Goal: Navigation & Orientation: Find specific page/section

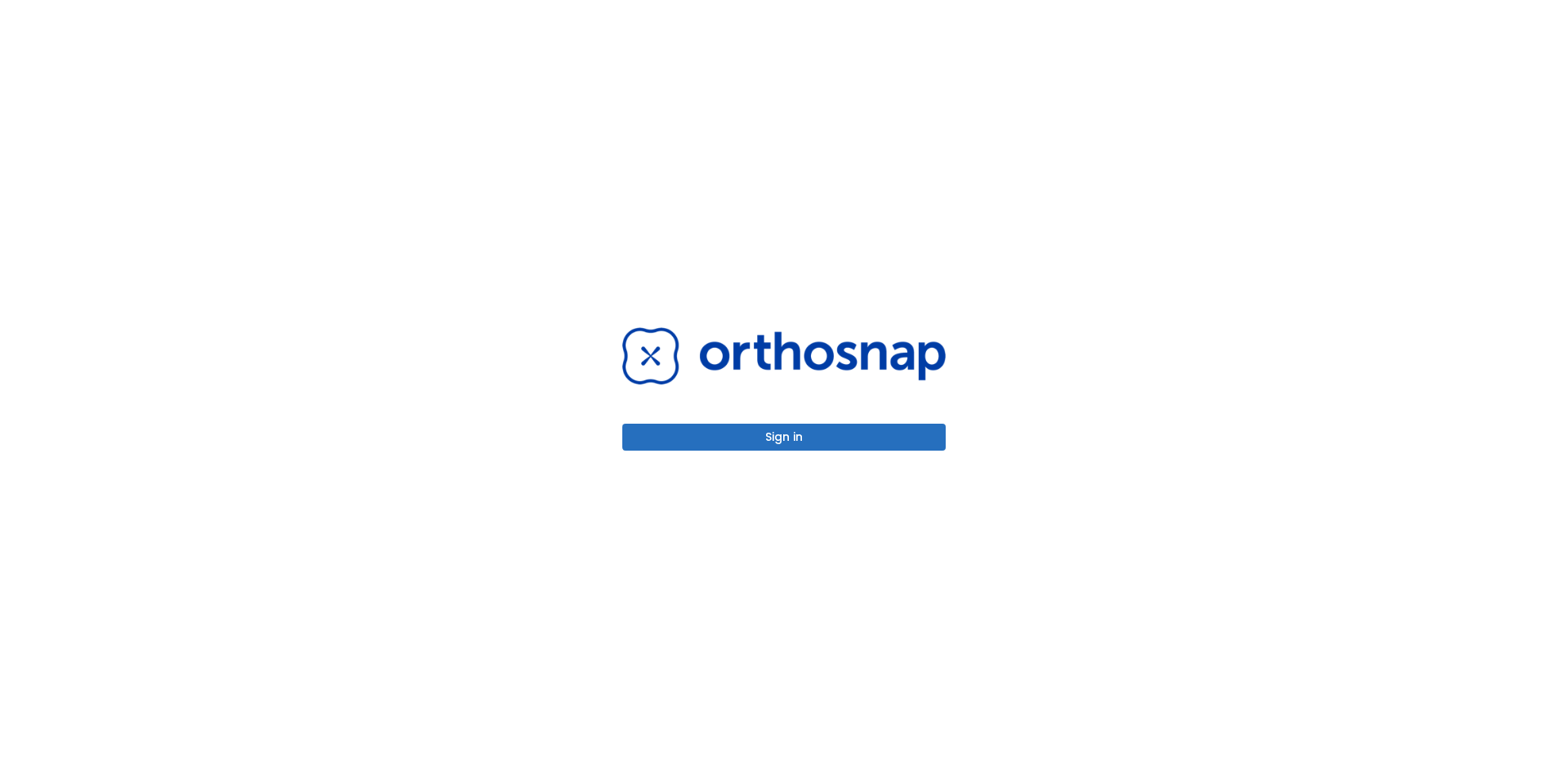
click at [818, 457] on div "Sign in" at bounding box center [783, 389] width 362 height 778
click at [815, 451] on div "Sign in" at bounding box center [783, 389] width 362 height 778
click at [818, 445] on button "Sign in" at bounding box center [784, 436] width 324 height 27
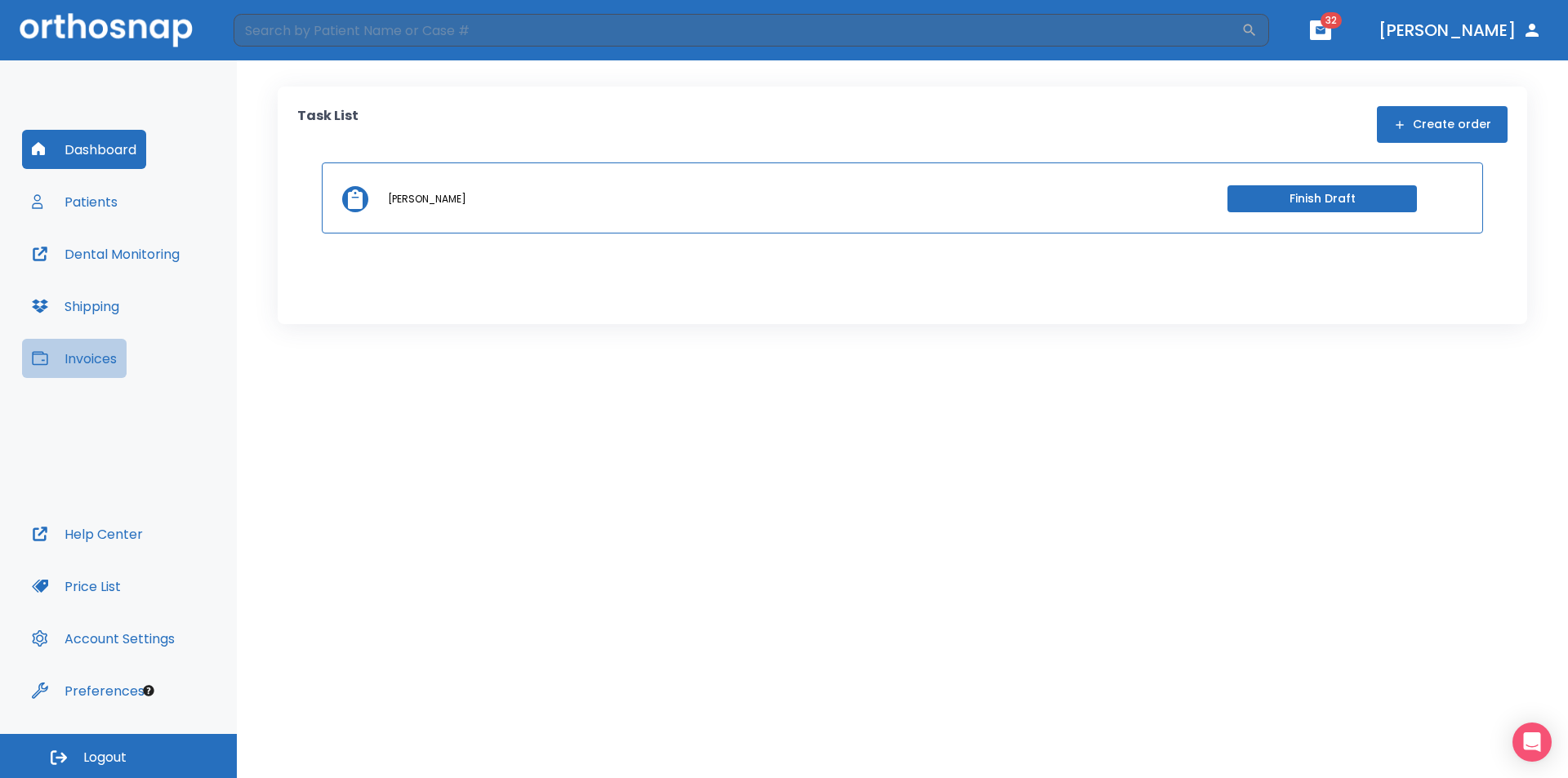
click at [98, 347] on button "Invoices" at bounding box center [74, 359] width 105 height 39
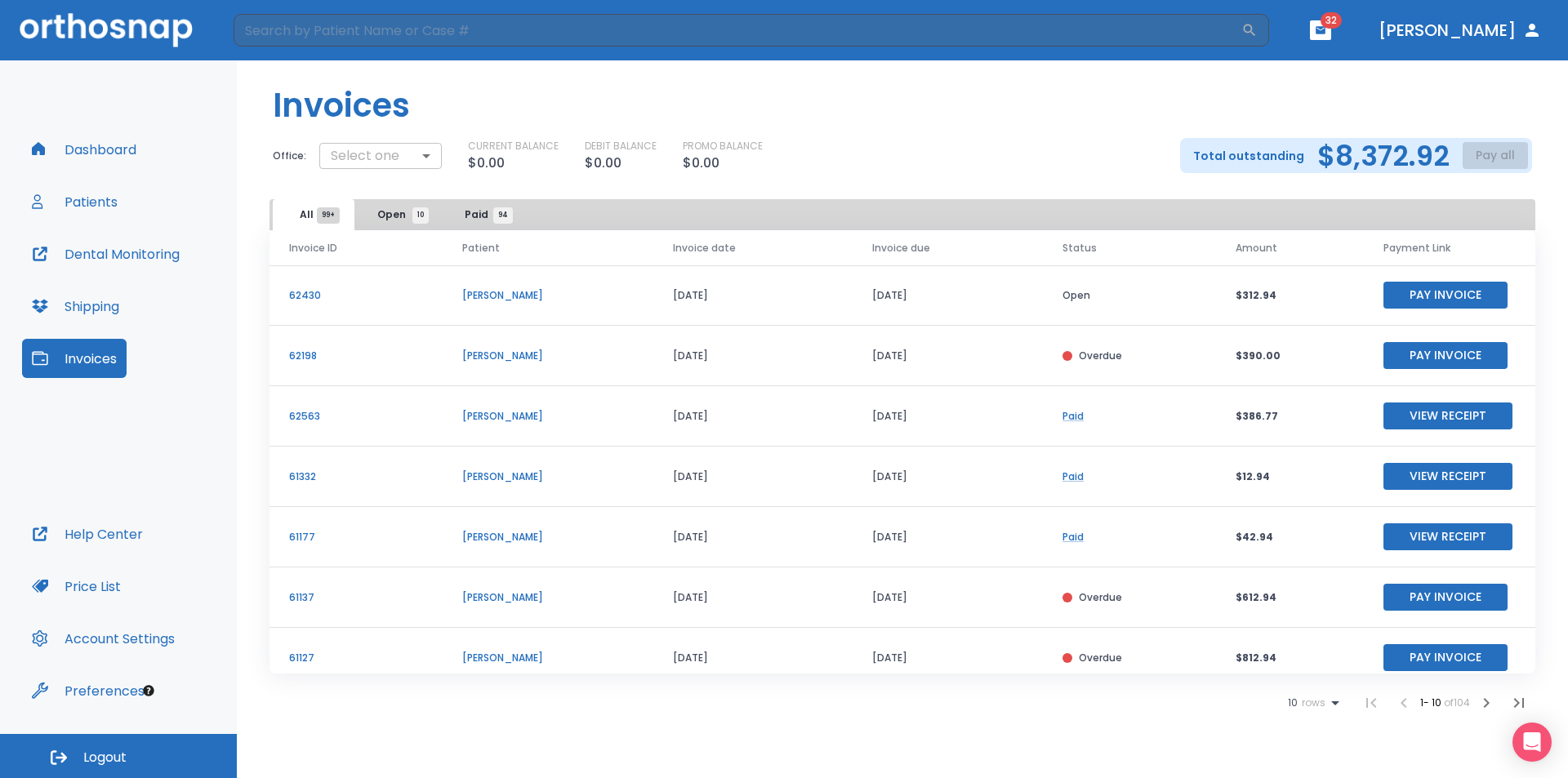
click at [413, 158] on body "​ 32 Dr. Burkett Dashboard Patients Dental Monitoring Shipping Invoices Help Ce…" at bounding box center [784, 389] width 1568 height 778
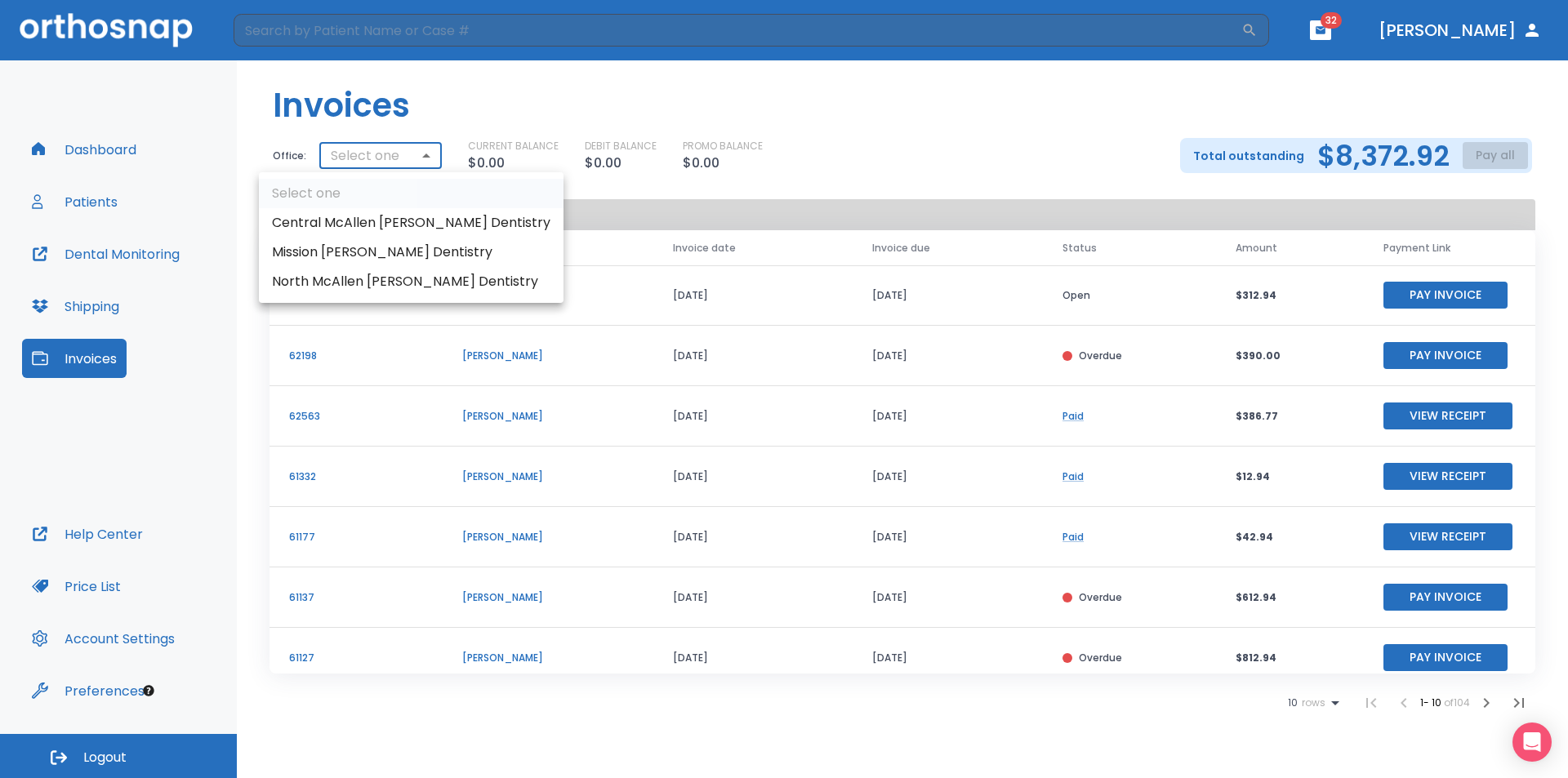
click at [403, 283] on li "North McAllen Burkett Dentistry" at bounding box center [411, 282] width 305 height 29
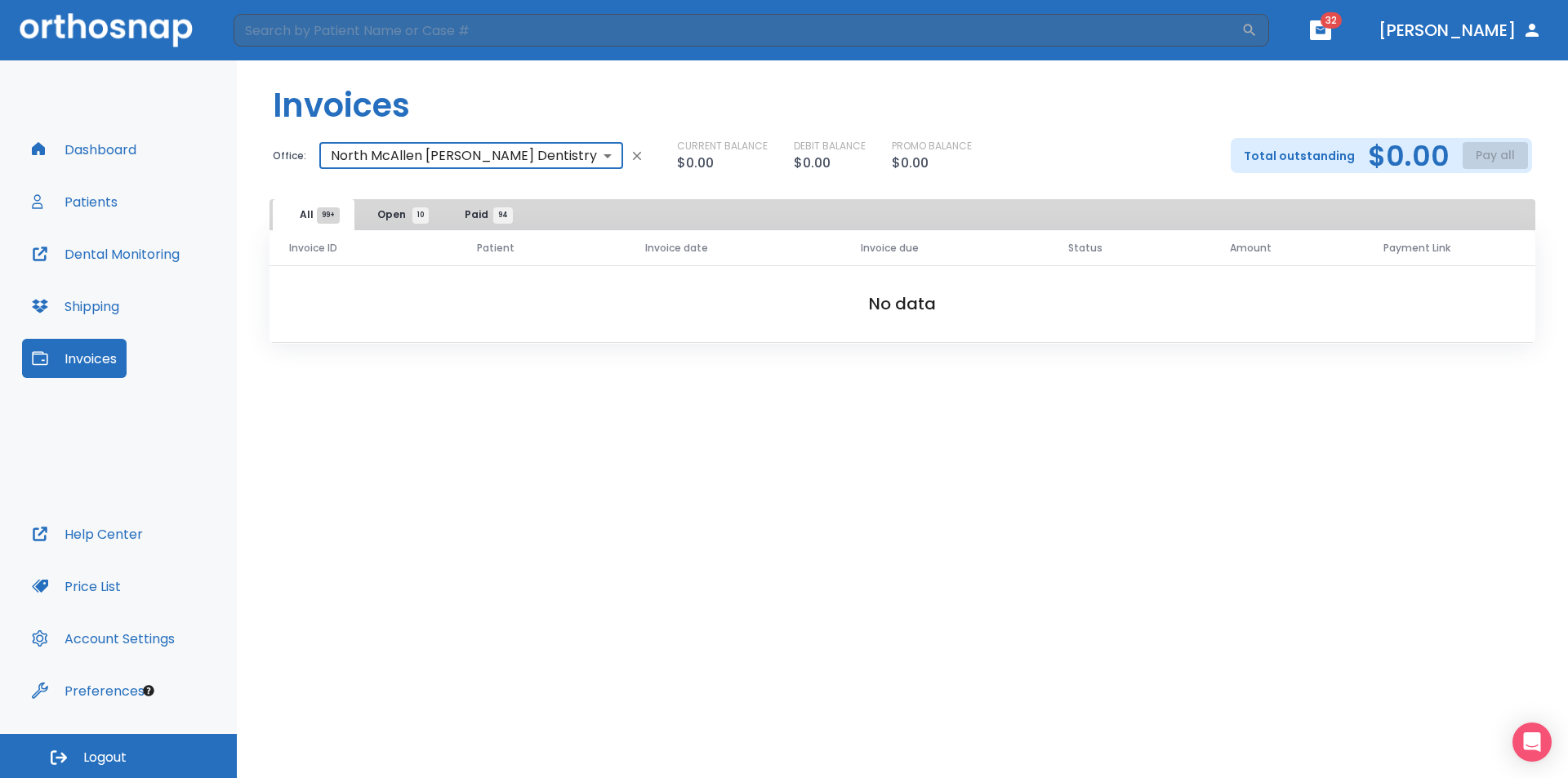
click at [484, 155] on body "​ 32 Dr. Burkett Dashboard Patients Dental Monitoring Shipping Invoices Help Ce…" at bounding box center [784, 389] width 1568 height 778
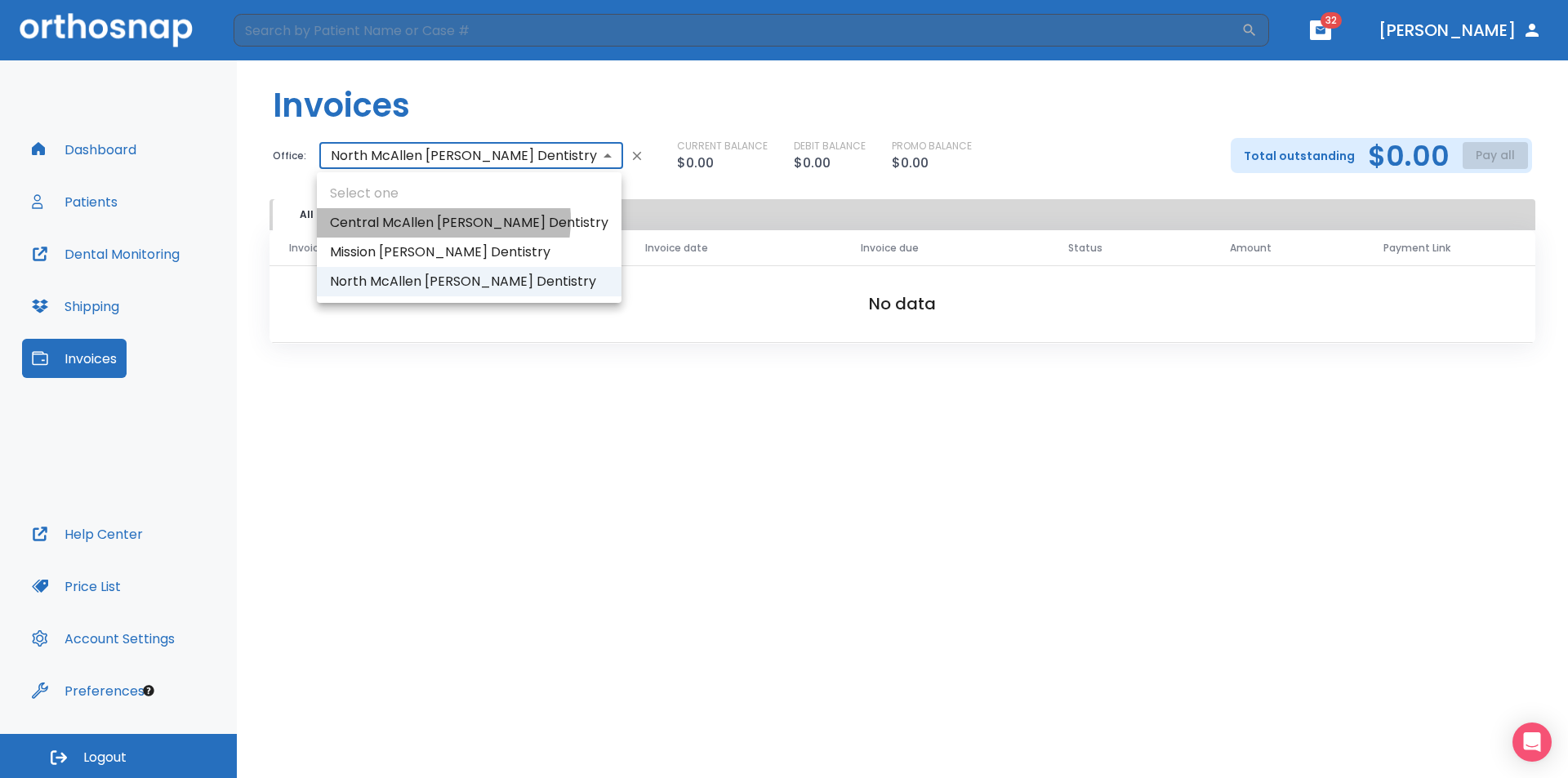
click at [442, 220] on li "Central McAllen Burkett Dentistry" at bounding box center [469, 223] width 305 height 29
type input "3137"
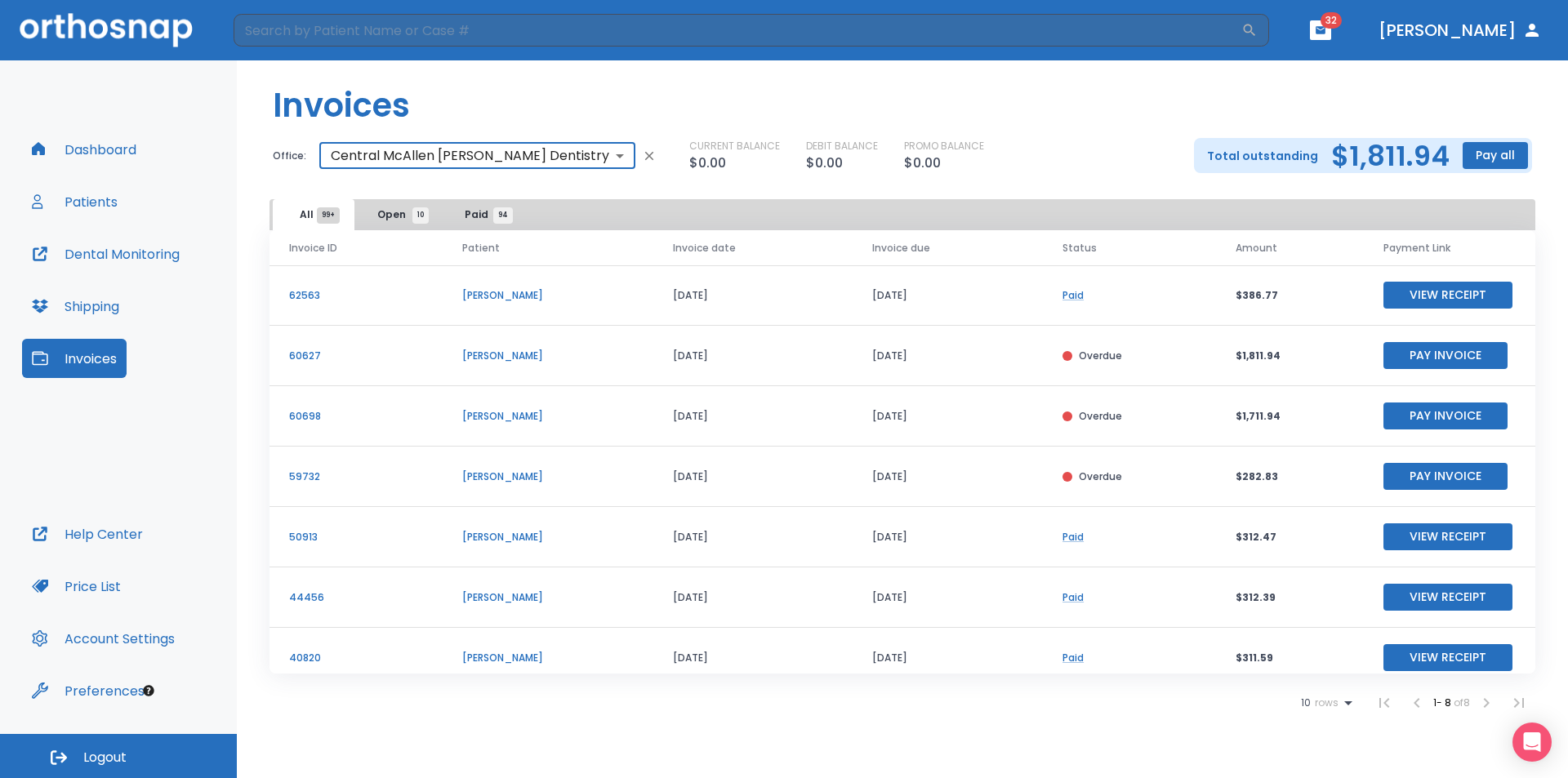
click at [376, 210] on button "Open 10" at bounding box center [398, 215] width 82 height 31
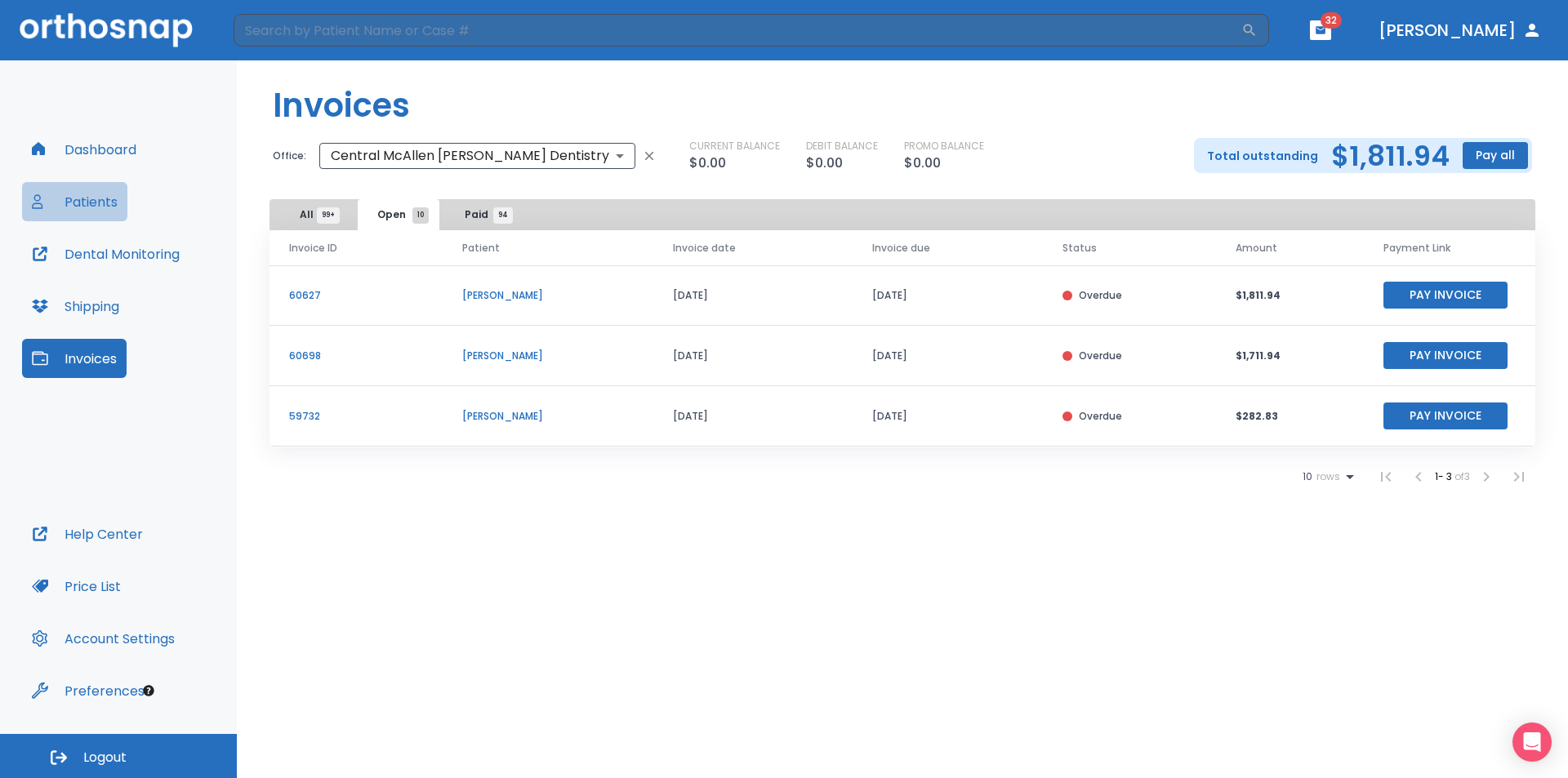
click at [83, 198] on button "Patients" at bounding box center [74, 202] width 105 height 39
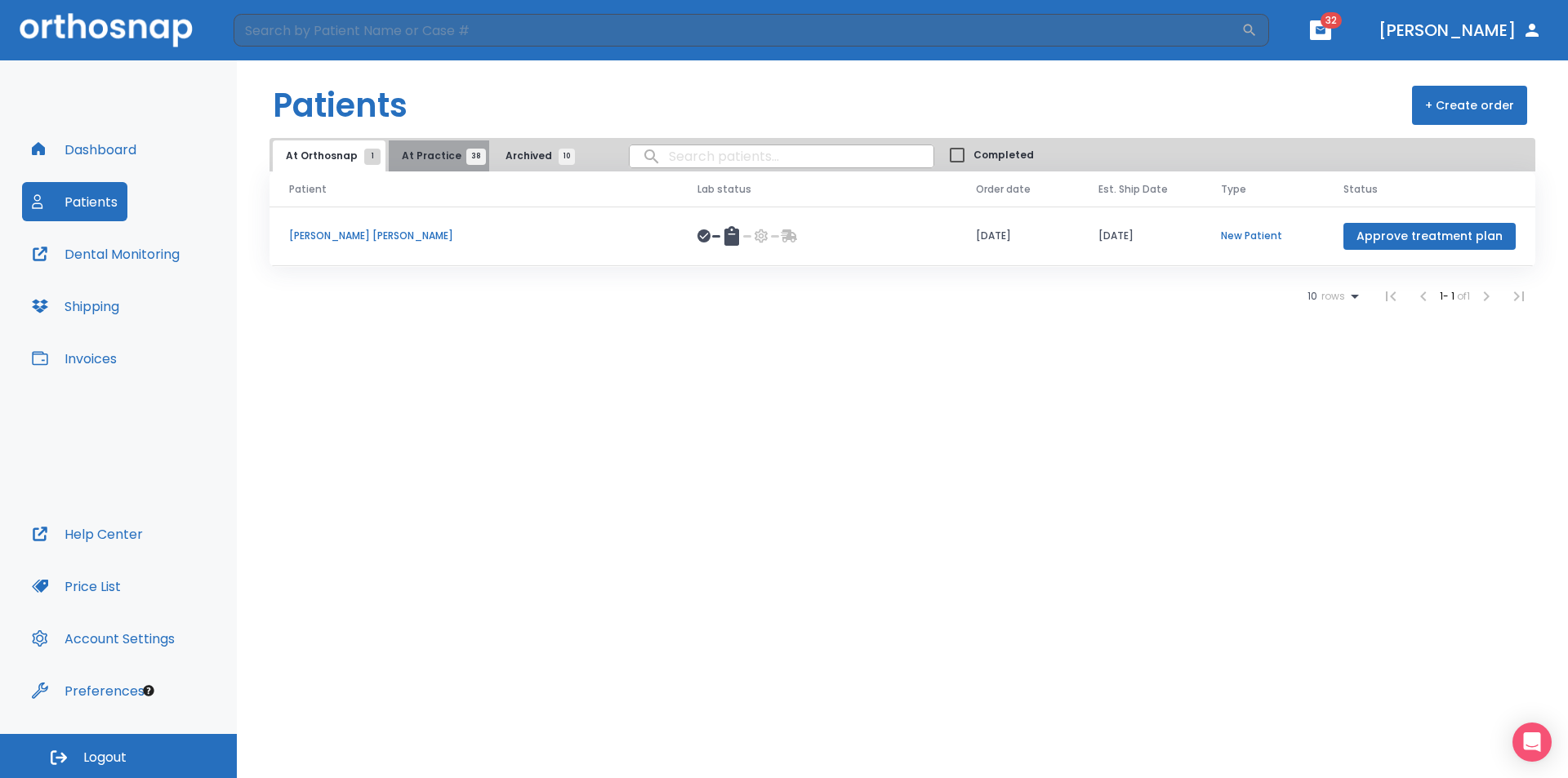
click at [441, 149] on span "At Practice 38" at bounding box center [438, 156] width 74 height 15
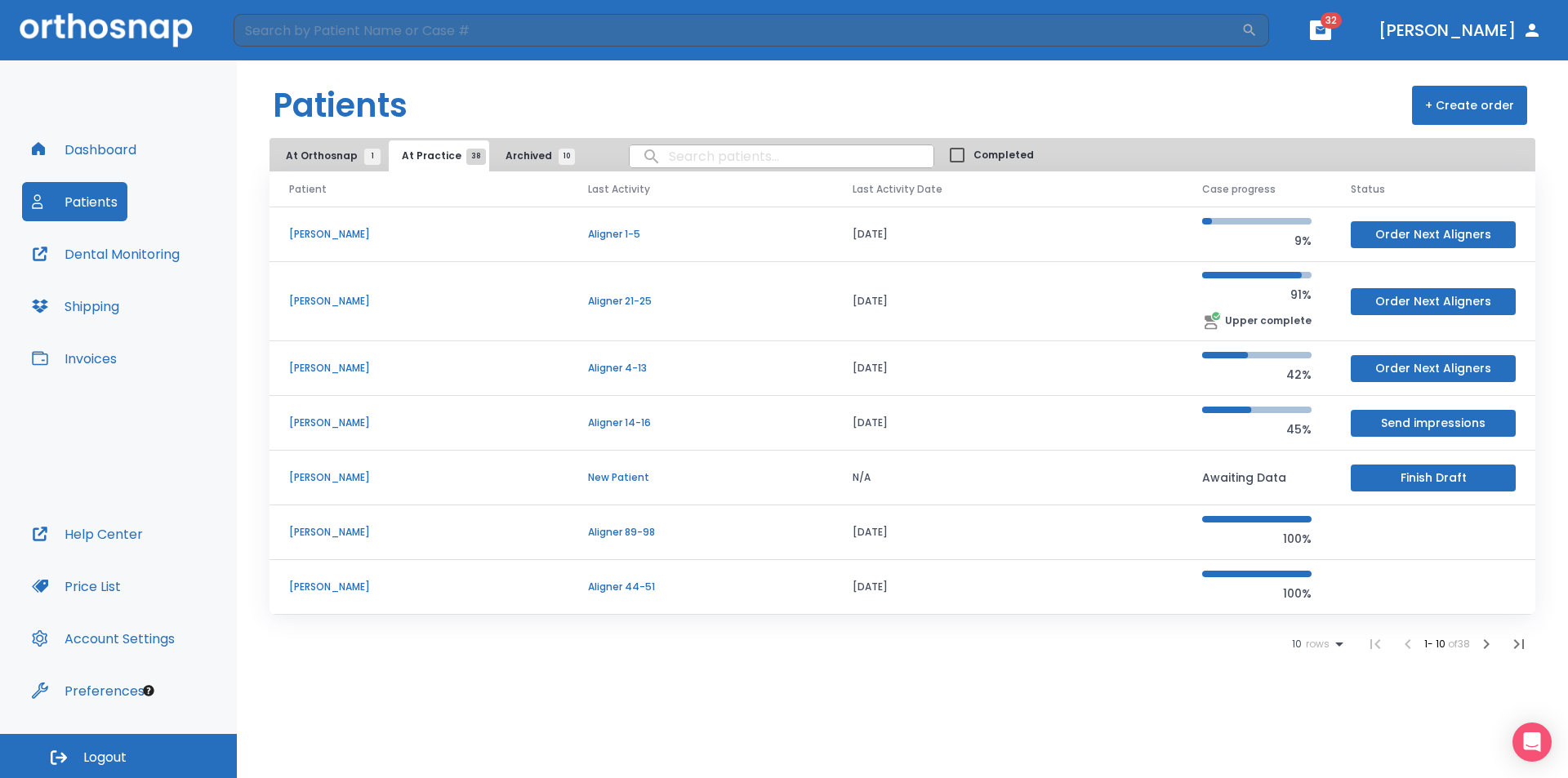
scroll to position [164, 0]
click at [1483, 641] on icon "button" at bounding box center [1486, 644] width 20 height 20
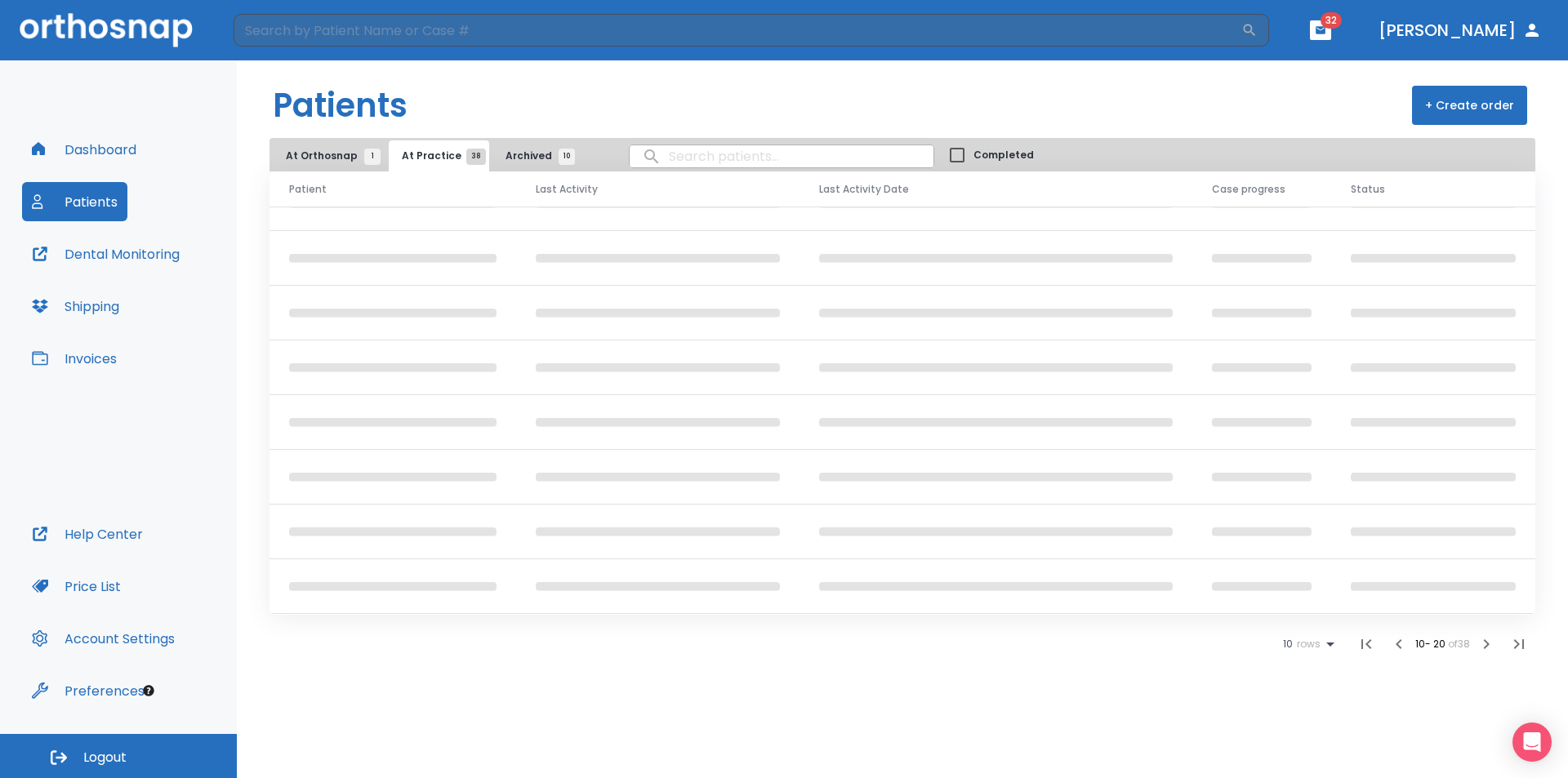
scroll to position [140, 0]
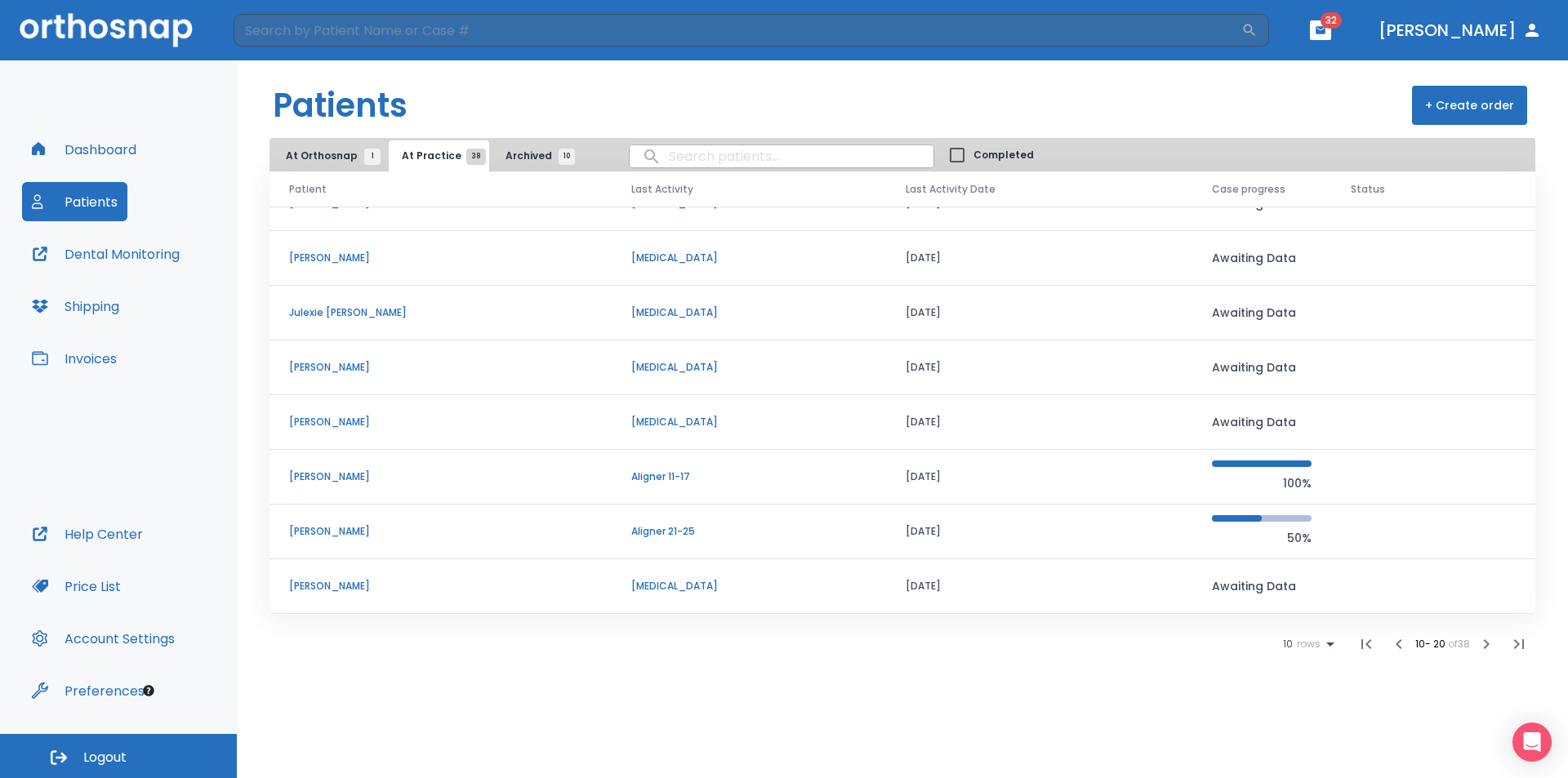
click at [1487, 636] on icon "button" at bounding box center [1486, 644] width 20 height 20
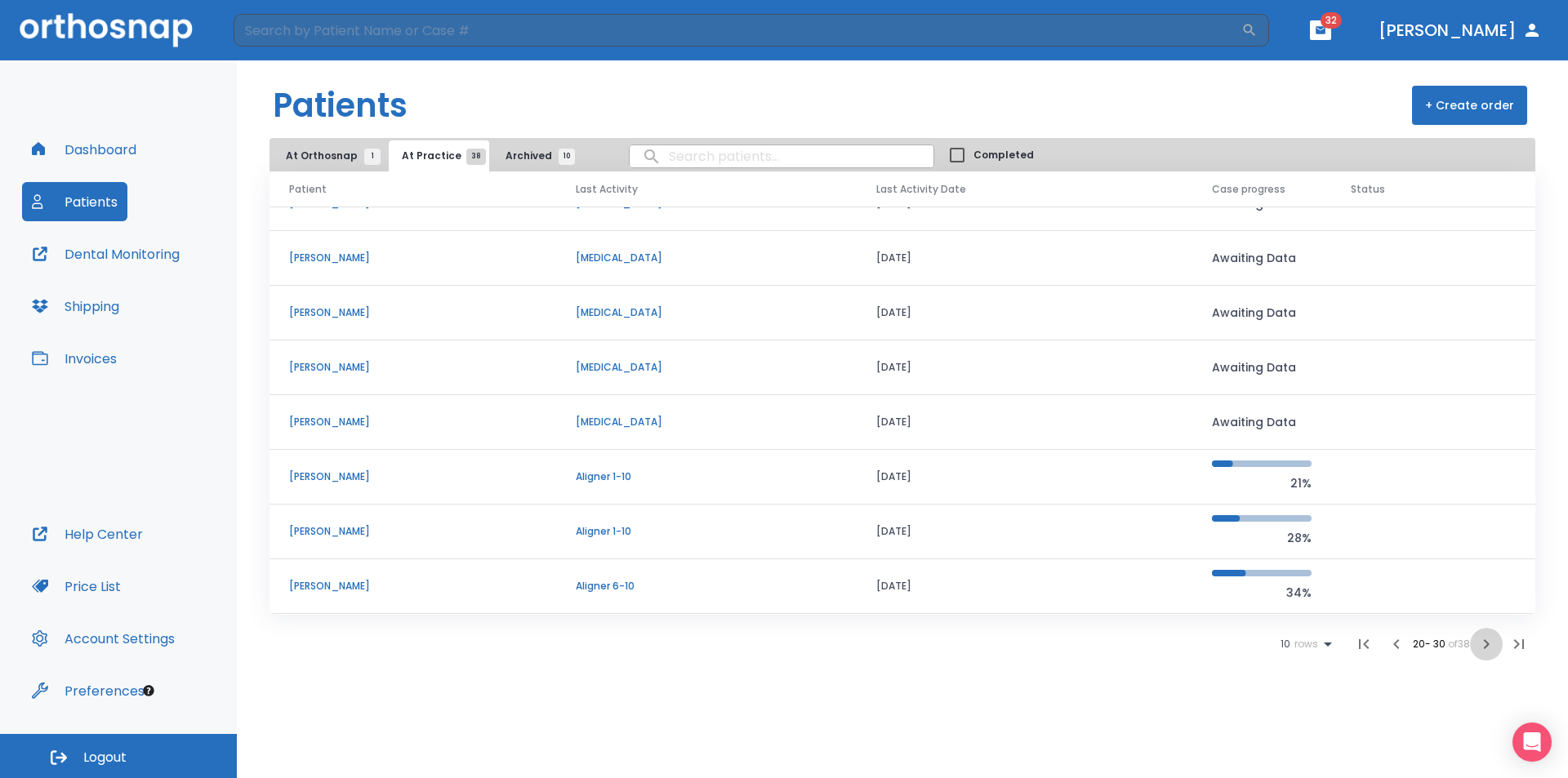
click at [1486, 638] on icon "button" at bounding box center [1486, 644] width 20 height 20
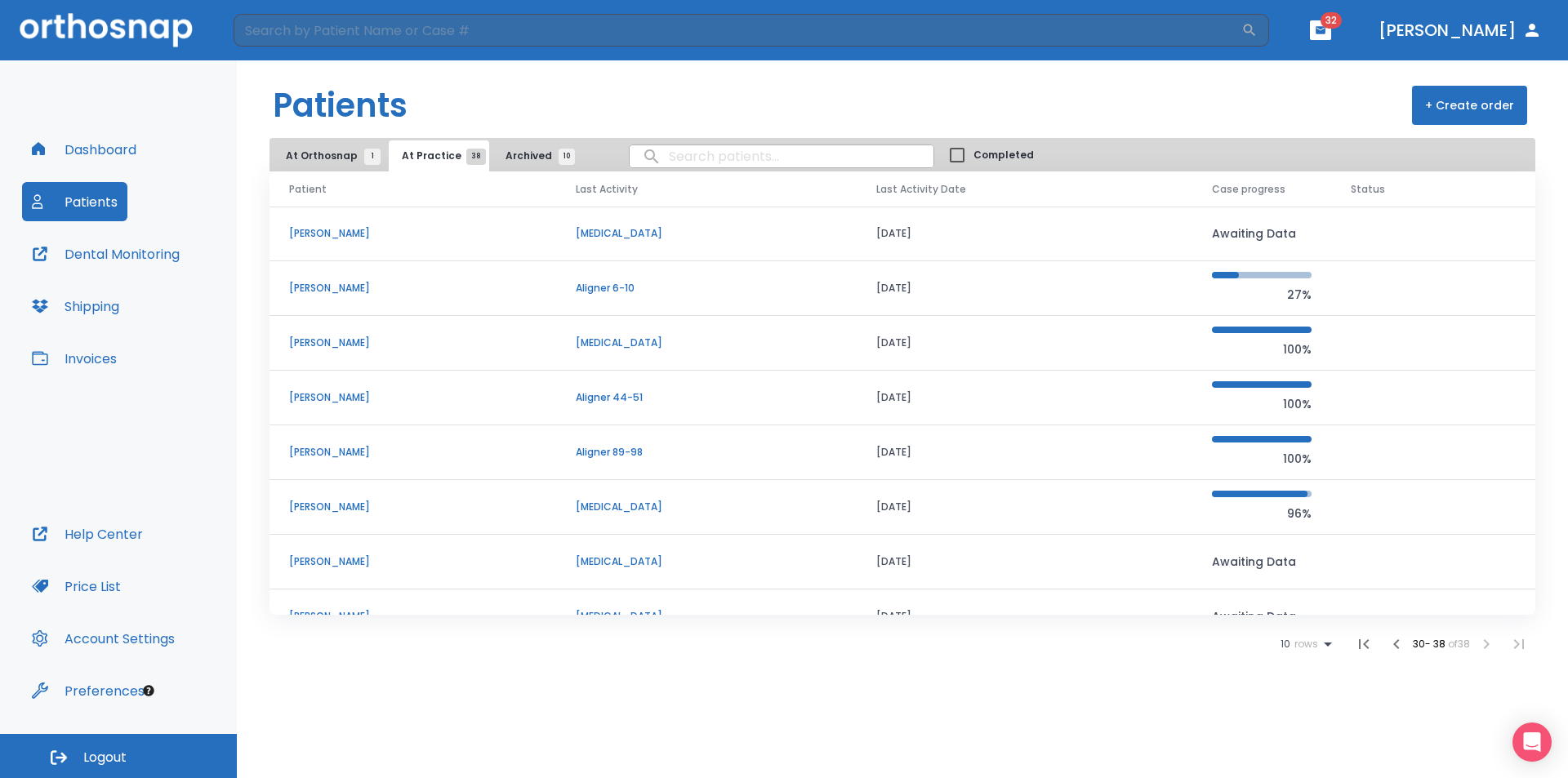
scroll to position [30, 0]
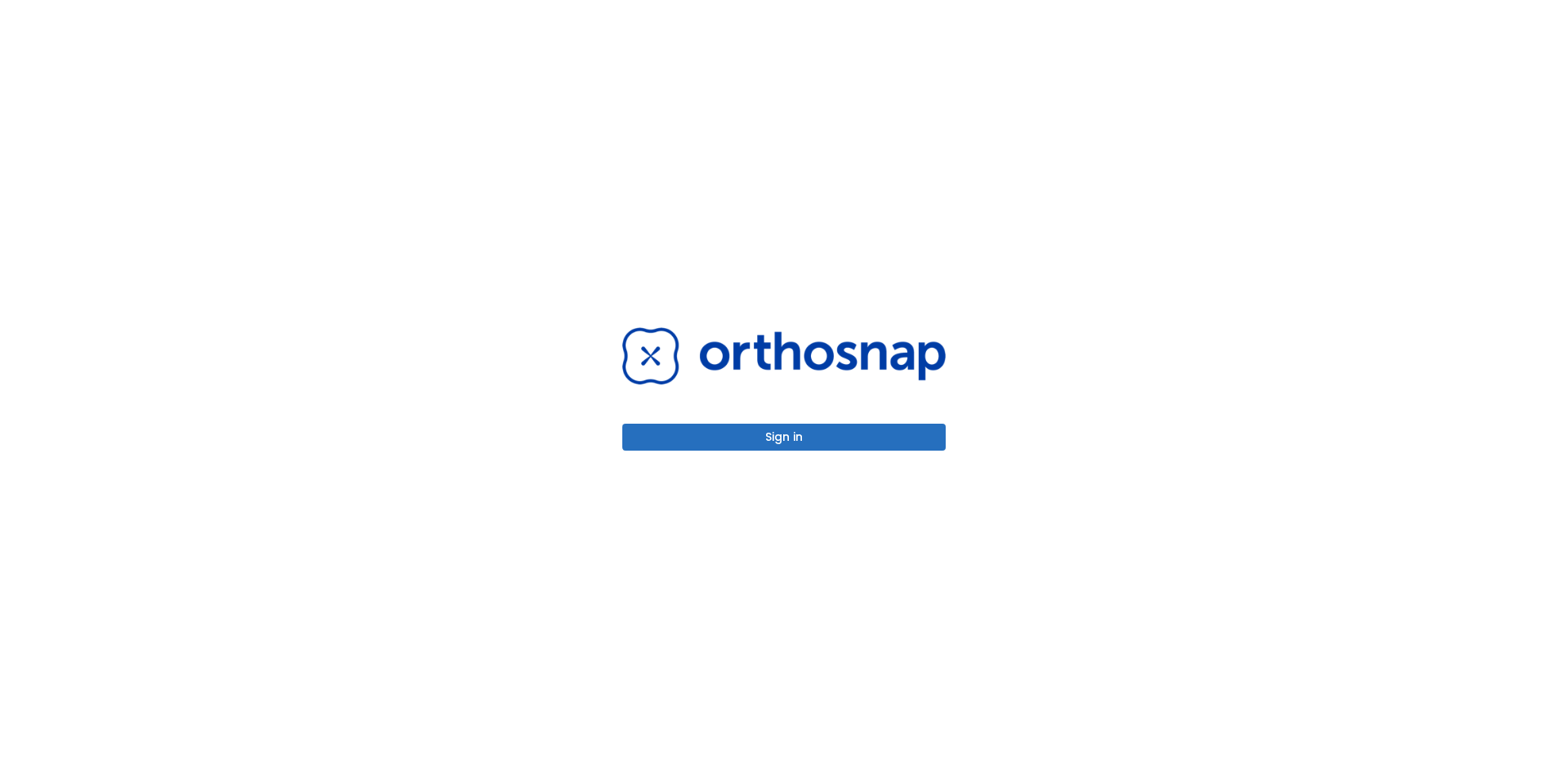
click at [843, 436] on button "Sign in" at bounding box center [784, 436] width 324 height 27
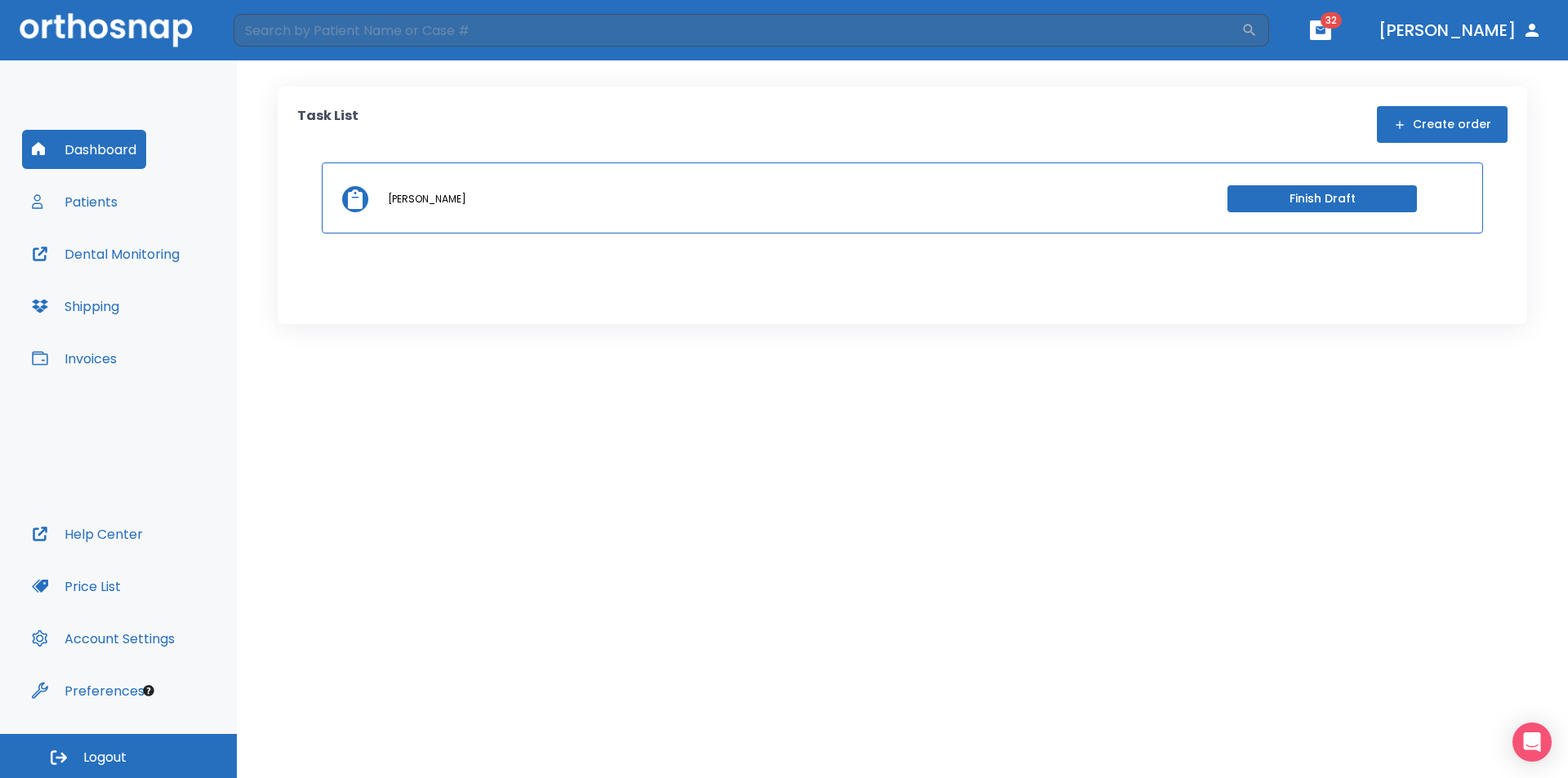
click at [177, 95] on div "Dashboard Patients Dental Monitoring Shipping Invoices Help Center Price List A…" at bounding box center [119, 397] width 237 height 673
